Goal: Task Accomplishment & Management: Use online tool/utility

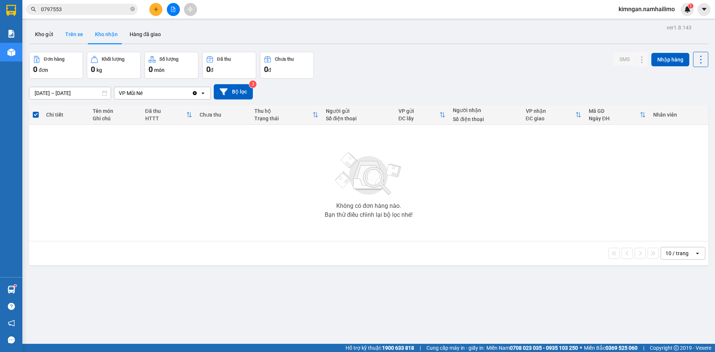
click at [67, 32] on button "Trên xe" at bounding box center [74, 34] width 30 height 18
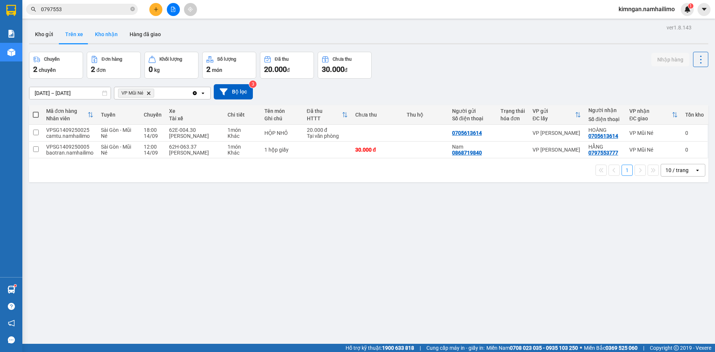
click at [102, 34] on button "Kho nhận" at bounding box center [106, 34] width 35 height 18
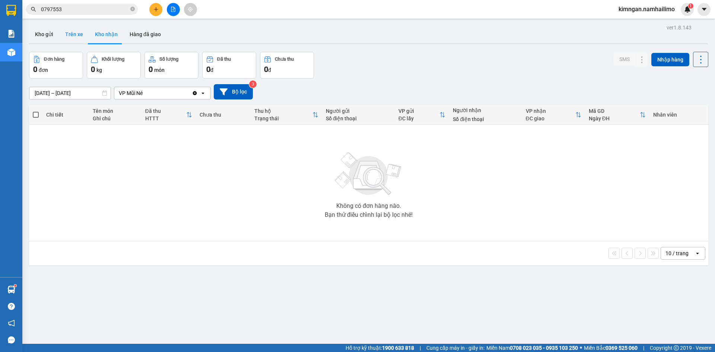
click at [72, 34] on button "Trên xe" at bounding box center [74, 34] width 30 height 18
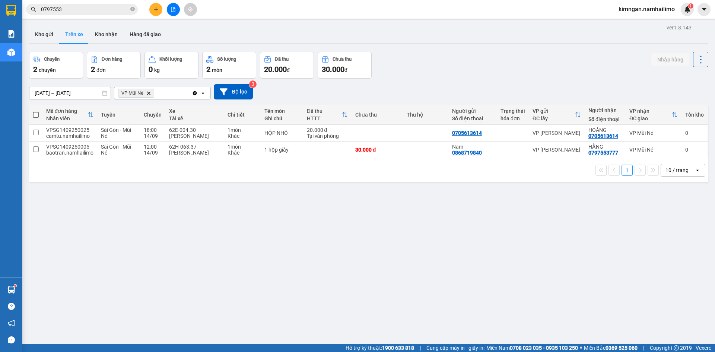
click at [151, 92] on span "VP Mũi Né Delete" at bounding box center [136, 93] width 36 height 9
click at [150, 89] on span "VP Mũi Né Delete" at bounding box center [136, 93] width 36 height 9
click at [150, 92] on span "VP Mũi Né Delete" at bounding box center [136, 93] width 36 height 9
click at [150, 92] on icon "Delete" at bounding box center [148, 93] width 4 height 4
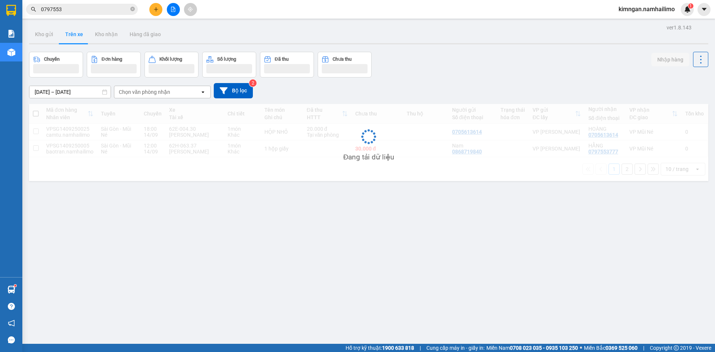
click at [84, 12] on input "0797553" at bounding box center [85, 9] width 88 height 8
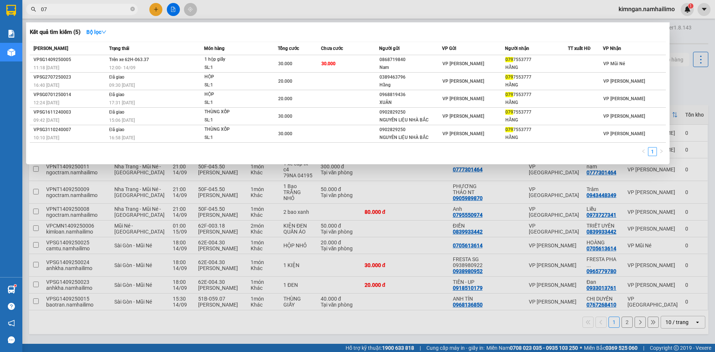
type input "0"
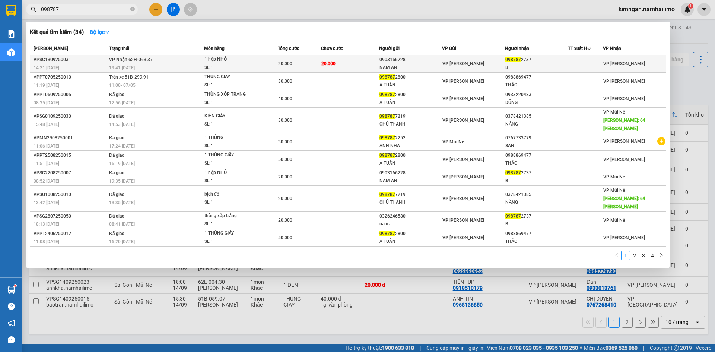
type input "098787"
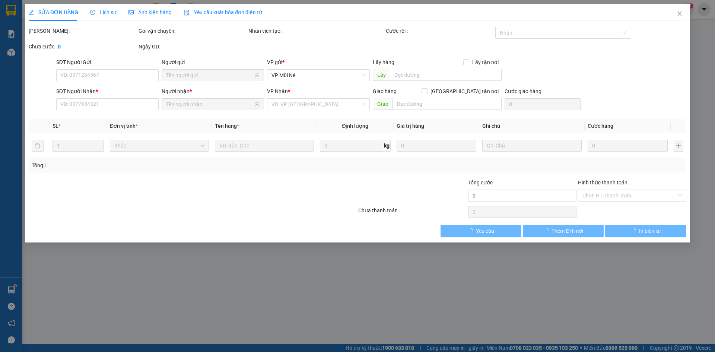
type input "0903166228"
type input "NAM AN"
type input "0987872737"
type input "BI"
type input "20.000"
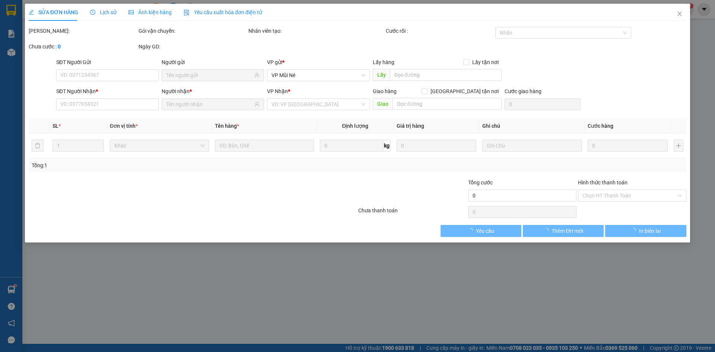
type input "20.000"
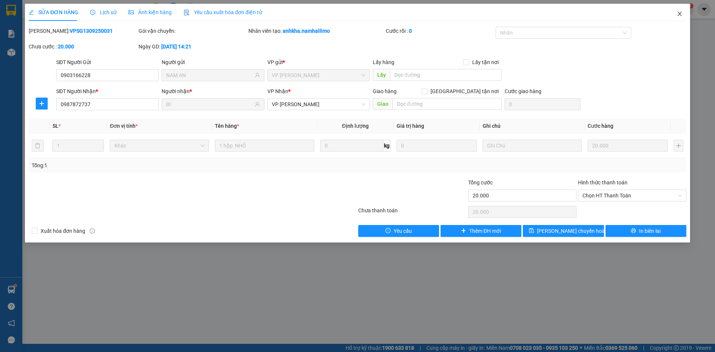
click at [679, 15] on icon "close" at bounding box center [679, 14] width 6 height 6
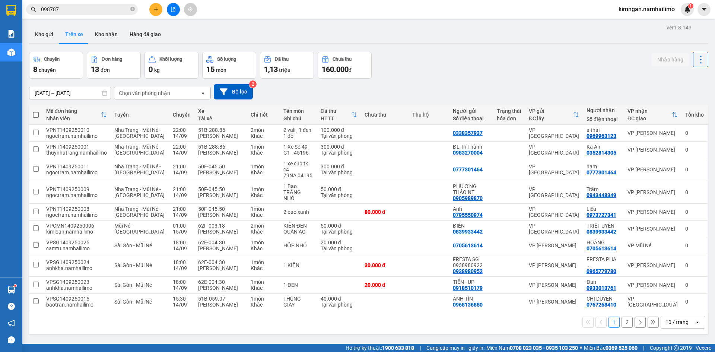
click at [100, 7] on input "098787" at bounding box center [85, 9] width 88 height 8
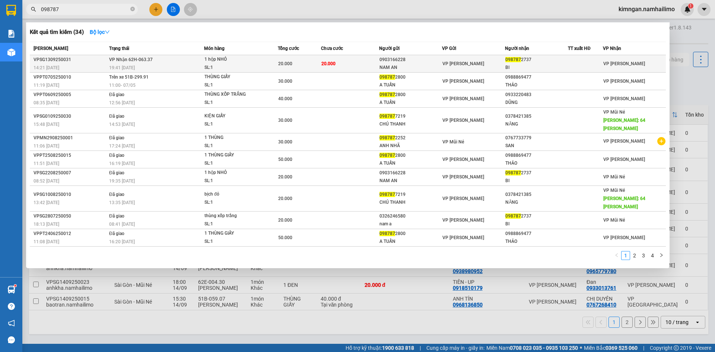
click at [543, 66] on div "BI" at bounding box center [536, 68] width 62 height 8
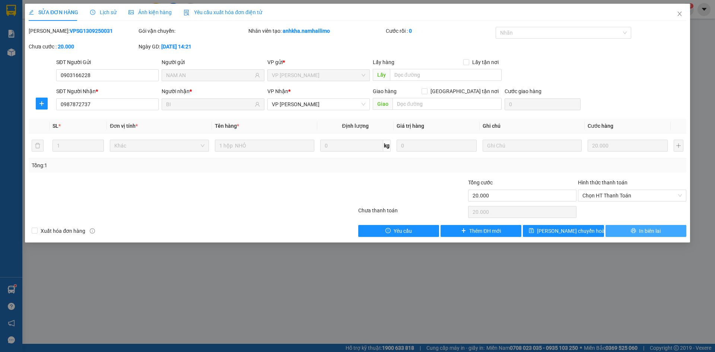
click at [636, 227] on button "In biên lai" at bounding box center [645, 231] width 81 height 12
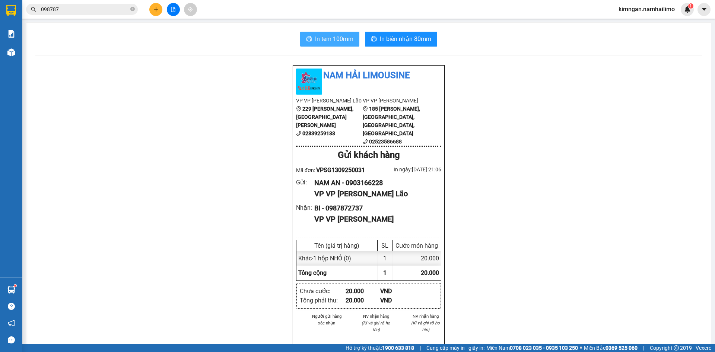
click at [339, 39] on span "In tem 100mm" at bounding box center [334, 38] width 38 height 9
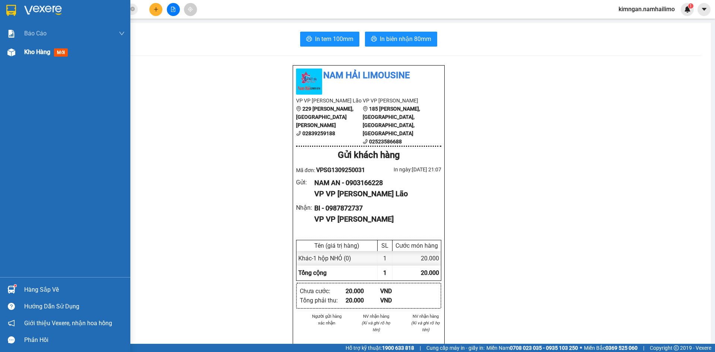
click at [6, 57] on div at bounding box center [11, 52] width 13 height 13
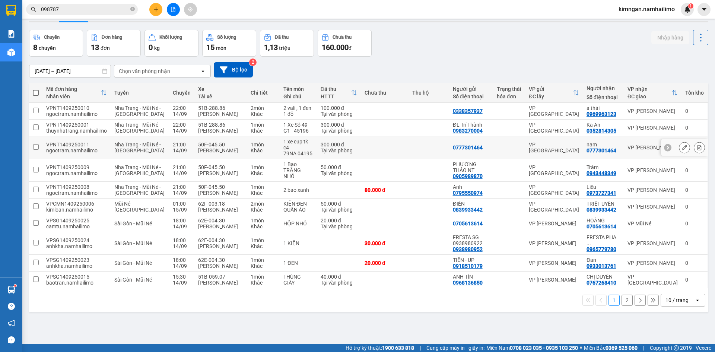
scroll to position [34, 0]
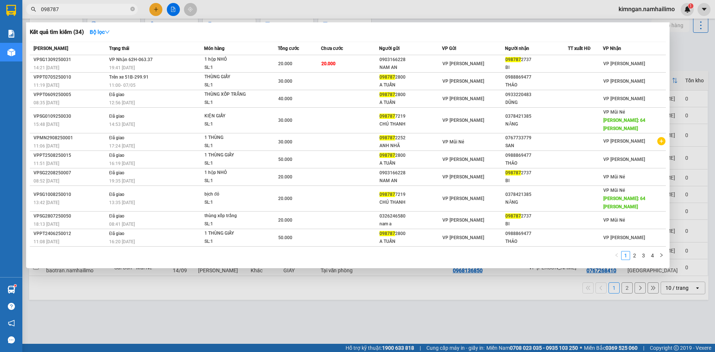
click at [87, 10] on input "098787" at bounding box center [85, 9] width 88 height 8
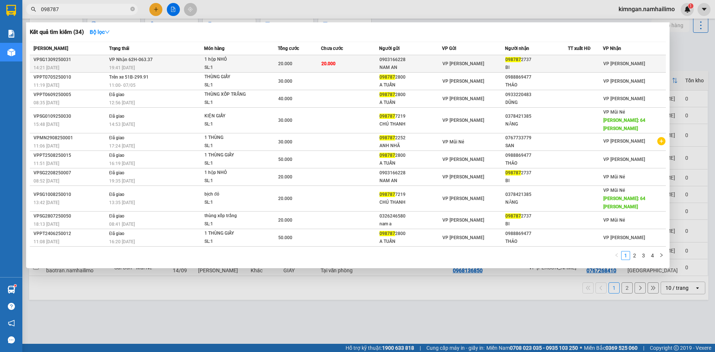
click at [233, 58] on div "1 hộp NHỎ" at bounding box center [232, 59] width 56 height 8
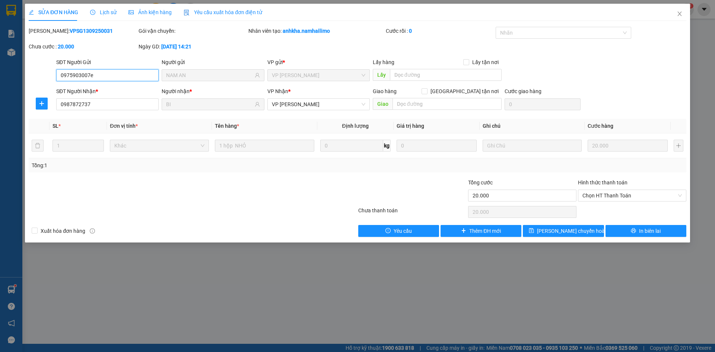
type input "0975903007e"
click at [681, 15] on icon "close" at bounding box center [679, 14] width 6 height 6
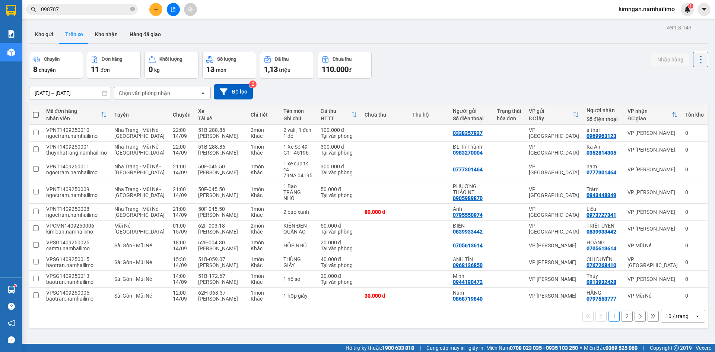
click at [90, 8] on input "098787" at bounding box center [85, 9] width 88 height 8
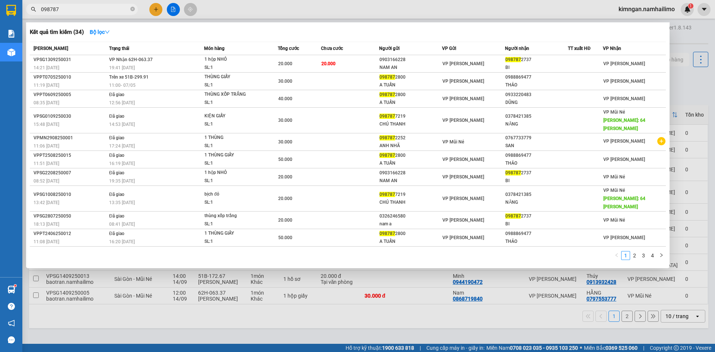
click at [546, 15] on div at bounding box center [357, 176] width 715 height 352
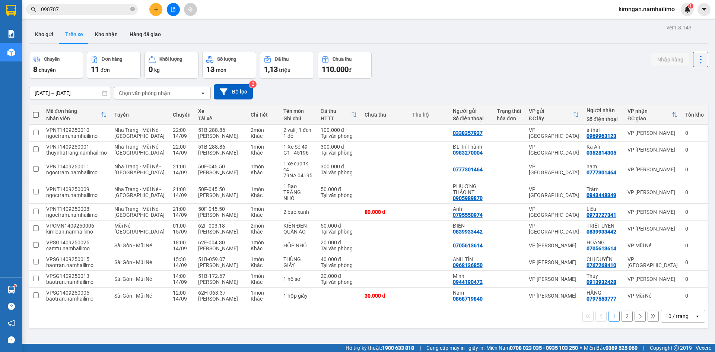
click at [155, 94] on div "Chọn văn phòng nhận" at bounding box center [144, 92] width 51 height 7
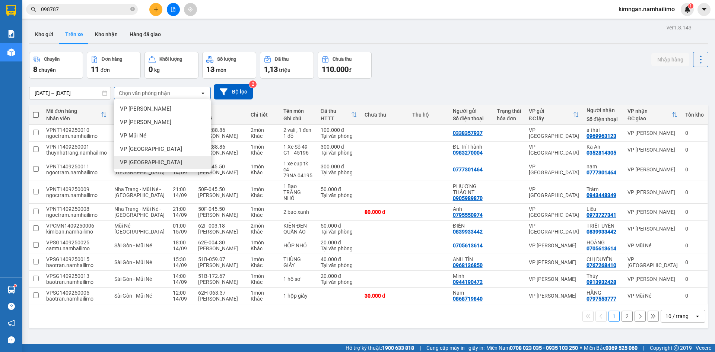
click at [138, 160] on span "VP [GEOGRAPHIC_DATA]" at bounding box center [151, 162] width 62 height 7
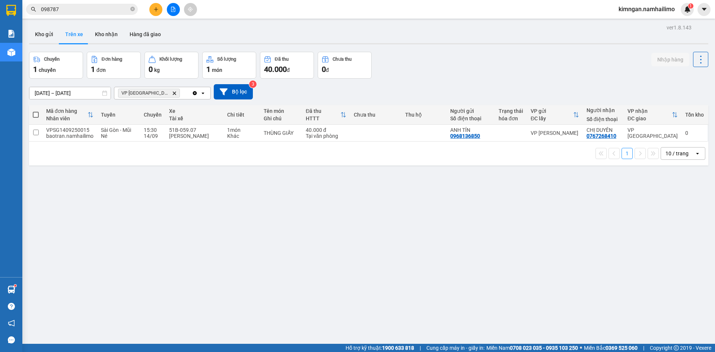
click at [172, 94] on icon "Delete" at bounding box center [174, 93] width 4 height 4
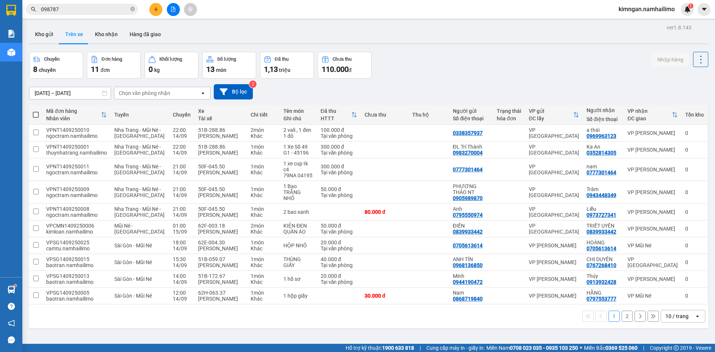
click at [138, 92] on div "Chọn văn phòng nhận" at bounding box center [144, 92] width 51 height 7
click at [110, 39] on button "Kho nhận" at bounding box center [106, 34] width 35 height 18
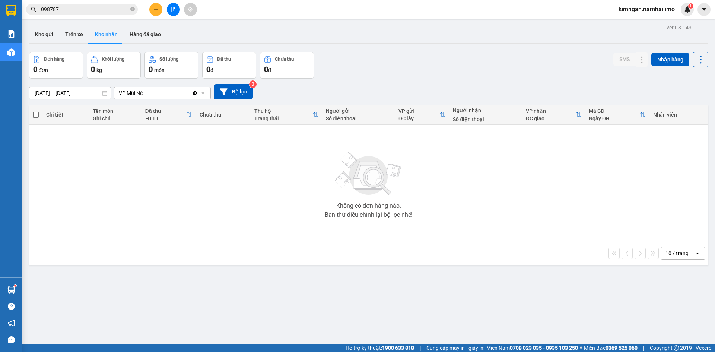
click at [142, 89] on div "VP Mũi Né" at bounding box center [131, 92] width 24 height 7
click at [66, 32] on button "Trên xe" at bounding box center [74, 34] width 30 height 18
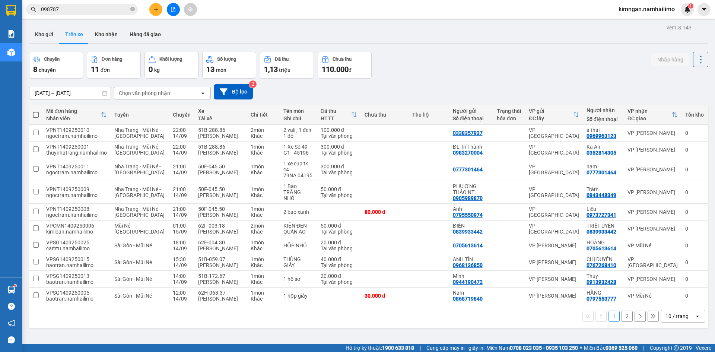
click at [140, 89] on div "Chọn văn phòng nhận" at bounding box center [144, 92] width 51 height 7
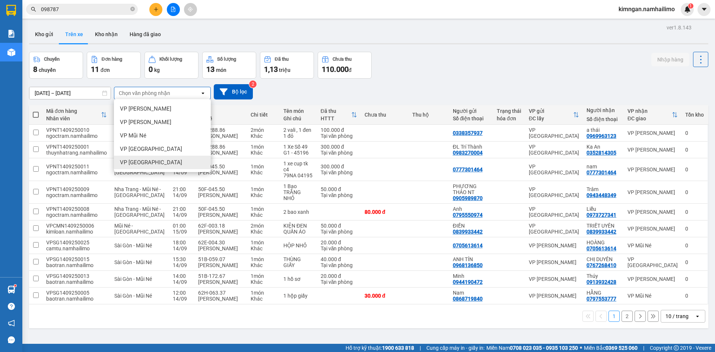
click at [140, 159] on span "VP [GEOGRAPHIC_DATA]" at bounding box center [151, 162] width 62 height 7
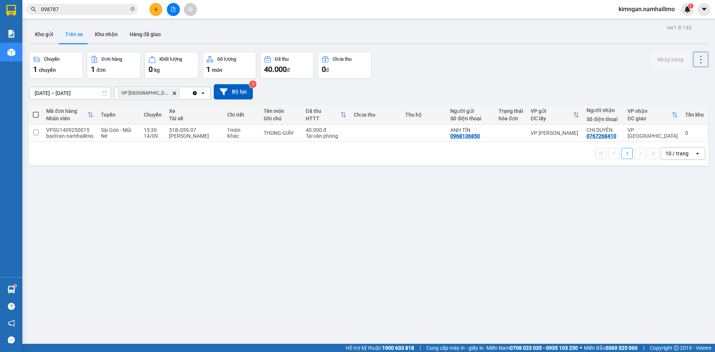
click at [172, 94] on icon "Delete" at bounding box center [174, 93] width 4 height 4
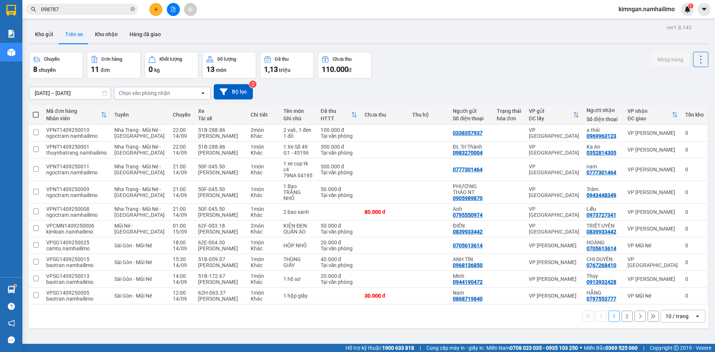
click at [649, 6] on span "kimngan.namhailimo" at bounding box center [646, 8] width 68 height 9
click at [655, 19] on span "Đăng xuất" at bounding box center [649, 23] width 52 height 8
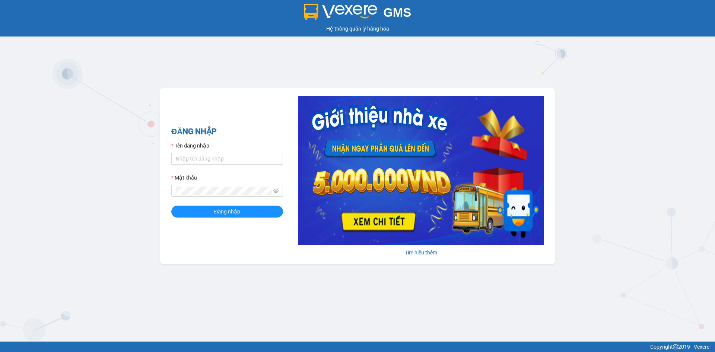
click at [215, 165] on form "Tên đăng nhập Mật khẩu Đăng nhập" at bounding box center [227, 179] width 112 height 76
click at [217, 162] on input "Tên đăng nhập" at bounding box center [227, 159] width 112 height 12
type input "tan.namhailimo"
click at [275, 190] on icon "eye-invisible" at bounding box center [275, 190] width 5 height 5
click at [171, 205] on button "Đăng nhập" at bounding box center [227, 211] width 112 height 12
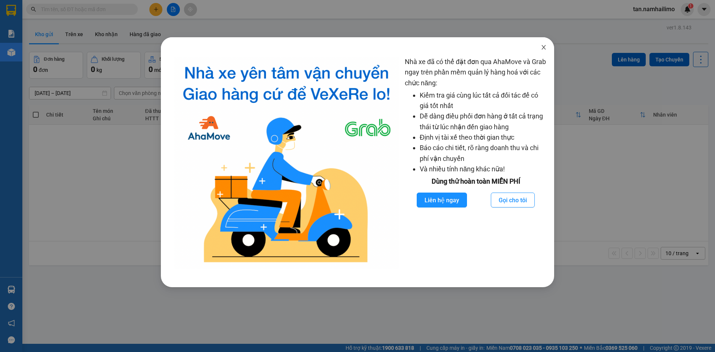
drag, startPoint x: 539, startPoint y: 44, endPoint x: 531, endPoint y: 49, distance: 10.0
click at [538, 44] on span "Close" at bounding box center [543, 47] width 21 height 21
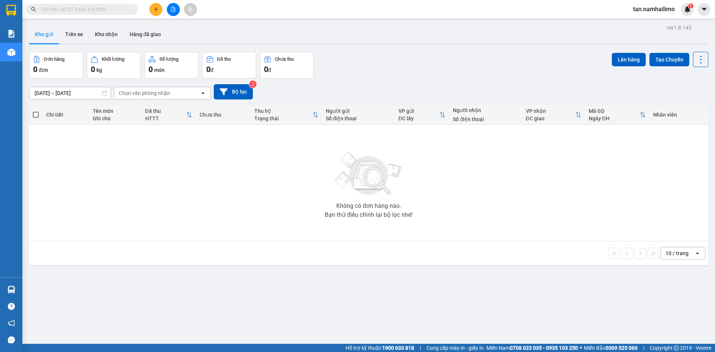
click at [173, 10] on icon "file-add" at bounding box center [173, 9] width 4 height 5
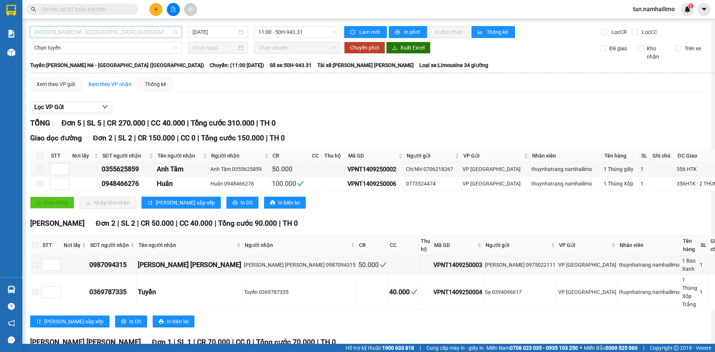
click at [83, 32] on span "Nha Trang - Mũi Né - Sài Gòn (Sáng)" at bounding box center [105, 31] width 143 height 11
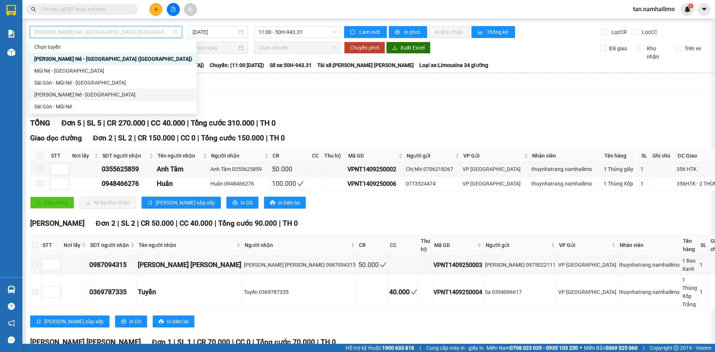
click at [63, 94] on div "Nha Trang - Mũi Né - [GEOGRAPHIC_DATA]" at bounding box center [113, 94] width 158 height 8
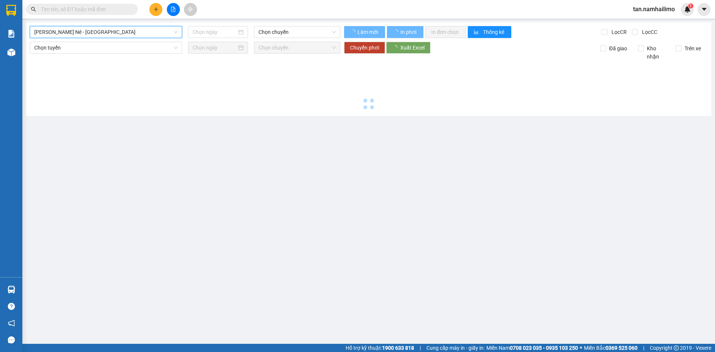
type input "[DATE]"
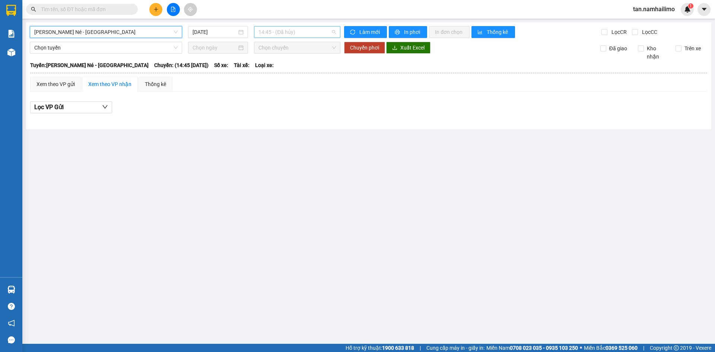
click at [300, 31] on span "14:45 - (Đã hủy)" at bounding box center [296, 31] width 77 height 11
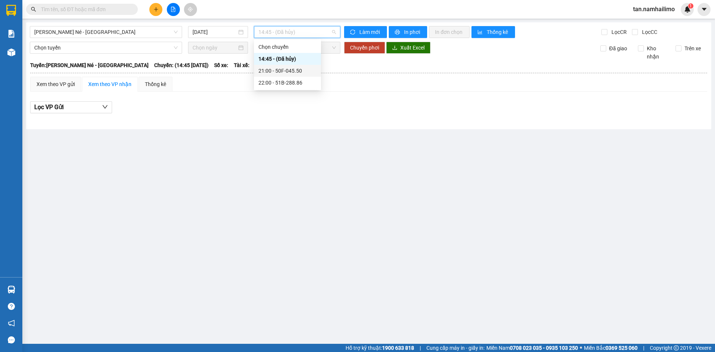
click at [300, 72] on div "21:00 - 50F-045.50" at bounding box center [287, 71] width 58 height 8
